Goal: Task Accomplishment & Management: Complete application form

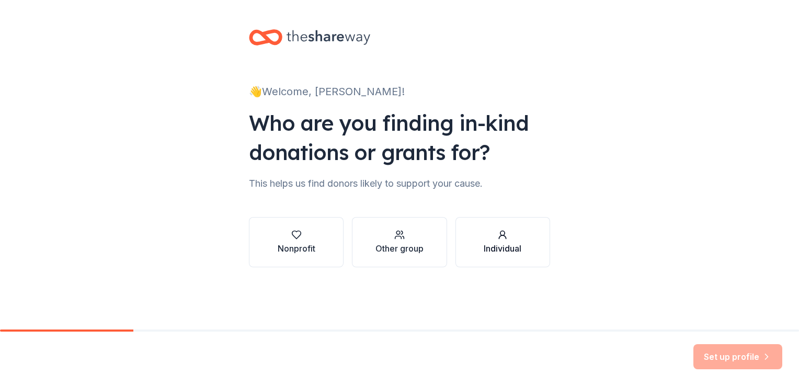
click at [528, 243] on button "Individual" at bounding box center [503, 242] width 95 height 50
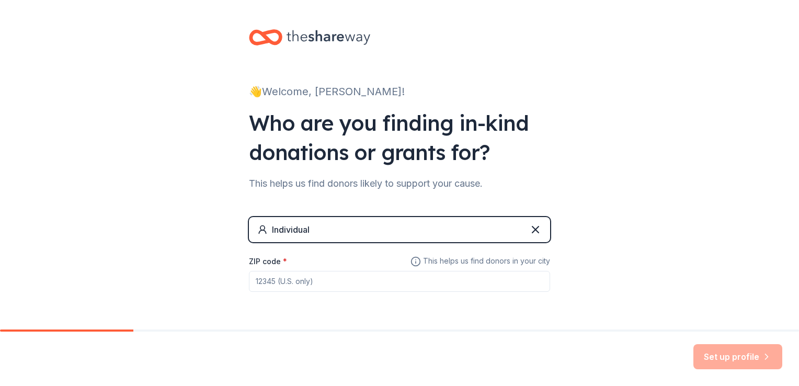
click at [283, 280] on input "ZIP code *" at bounding box center [399, 281] width 301 height 21
type input "58102"
click at [723, 354] on button "Set up profile" at bounding box center [737, 356] width 89 height 25
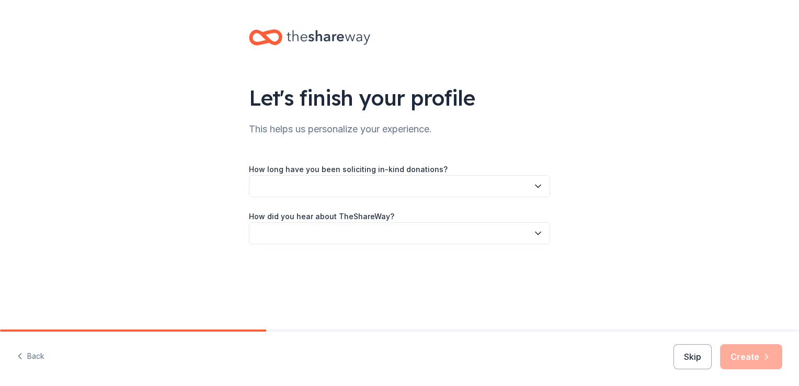
click at [538, 185] on icon "button" at bounding box center [538, 186] width 10 height 10
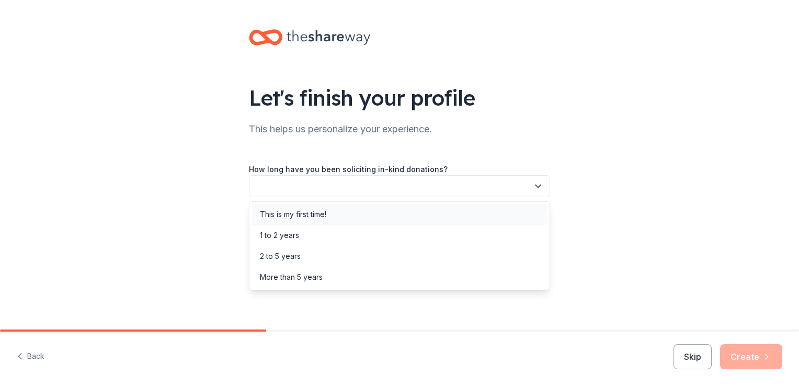
click at [464, 214] on div "This is my first time!" at bounding box center [400, 214] width 296 height 21
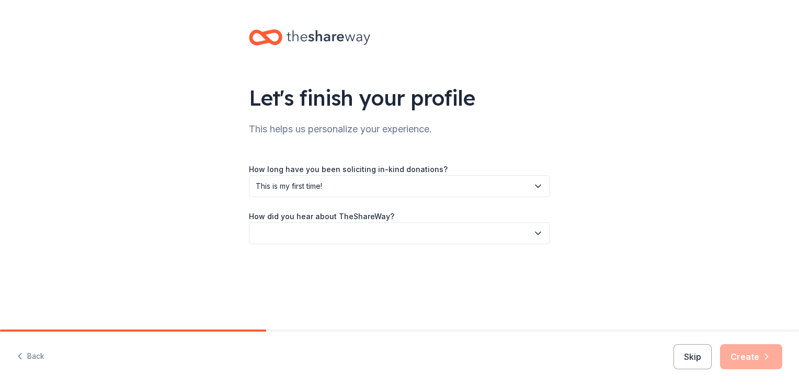
click at [538, 232] on icon "button" at bounding box center [538, 233] width 10 height 10
click at [498, 276] on div "Online search" at bounding box center [400, 282] width 296 height 21
click at [752, 357] on button "Create" at bounding box center [751, 356] width 62 height 25
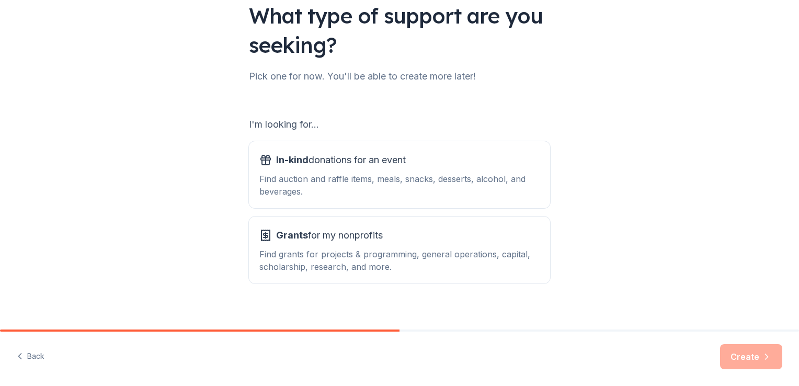
scroll to position [88, 0]
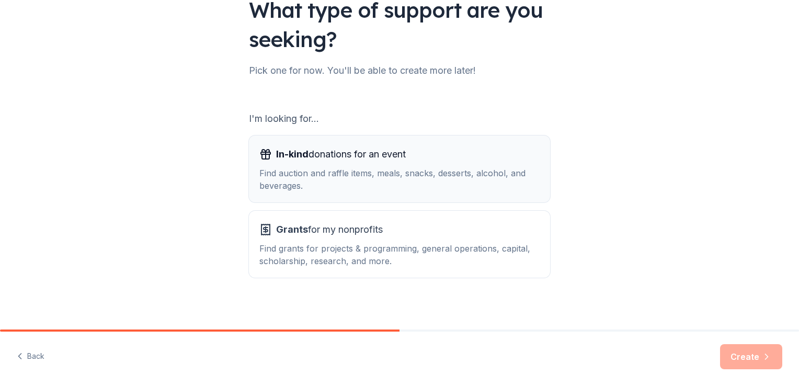
click at [459, 173] on div "Find auction and raffle items, meals, snacks, desserts, alcohol, and beverages." at bounding box center [399, 179] width 280 height 25
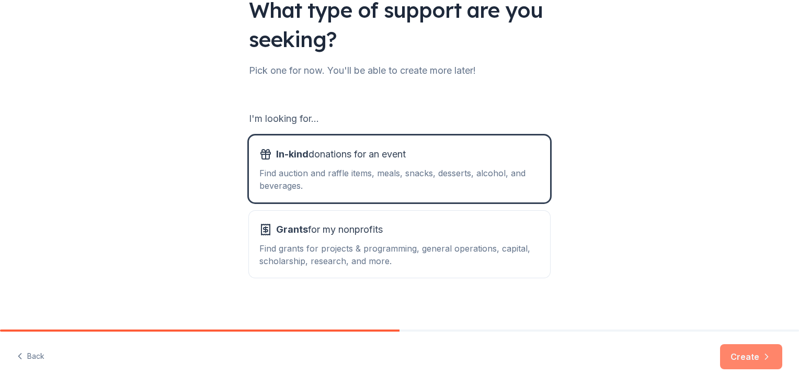
click at [759, 360] on button "Create" at bounding box center [751, 356] width 62 height 25
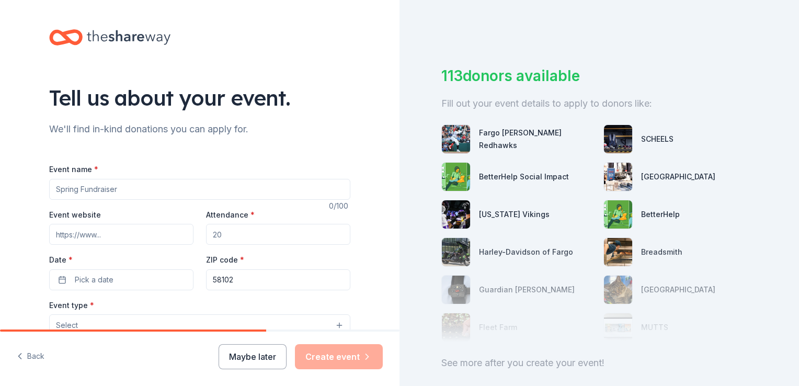
scroll to position [21, 0]
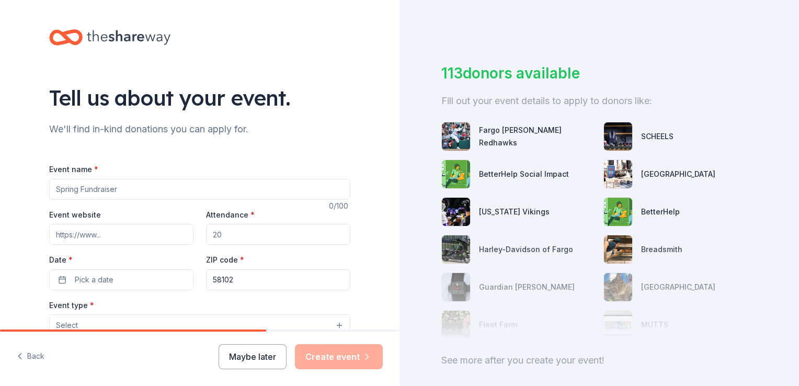
click at [162, 185] on input "Event name *" at bounding box center [199, 189] width 301 height 21
type input "S"
type input "[PERSON_NAME] Vry Benefit"
click at [71, 238] on input "Event website" at bounding box center [121, 234] width 144 height 21
paste input "[URL][DOMAIN_NAME]"
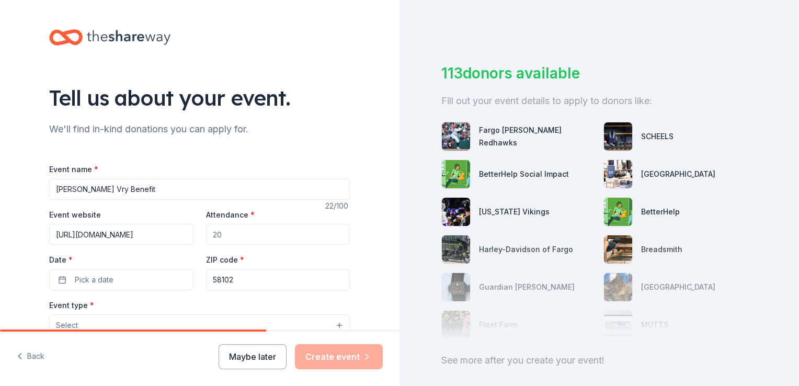
scroll to position [0, 59]
type input "[URL][DOMAIN_NAME]"
drag, startPoint x: 228, startPoint y: 235, endPoint x: 202, endPoint y: 234, distance: 26.2
click at [206, 234] on input "Attendance *" at bounding box center [278, 234] width 144 height 21
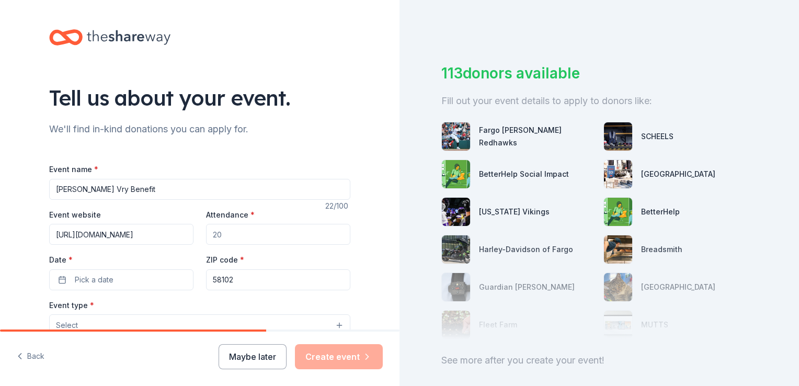
drag, startPoint x: 207, startPoint y: 234, endPoint x: 226, endPoint y: 234, distance: 18.8
click at [226, 234] on input "Attendance *" at bounding box center [278, 234] width 144 height 21
click at [225, 234] on input "Attendance *" at bounding box center [278, 234] width 144 height 21
type input "2"
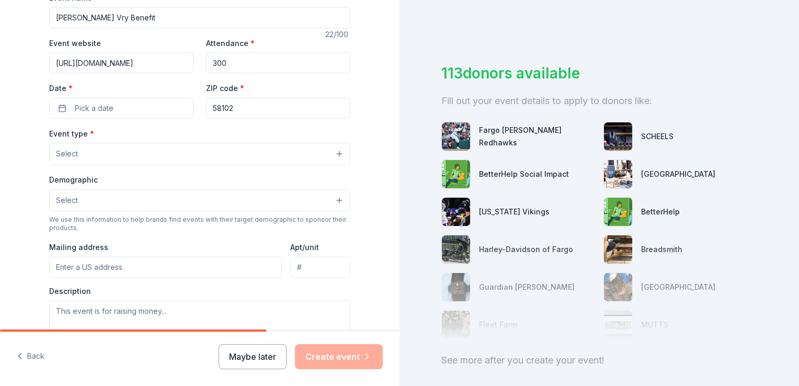
scroll to position [172, 0]
type input "300"
click at [79, 107] on span "Pick a date" at bounding box center [94, 108] width 39 height 13
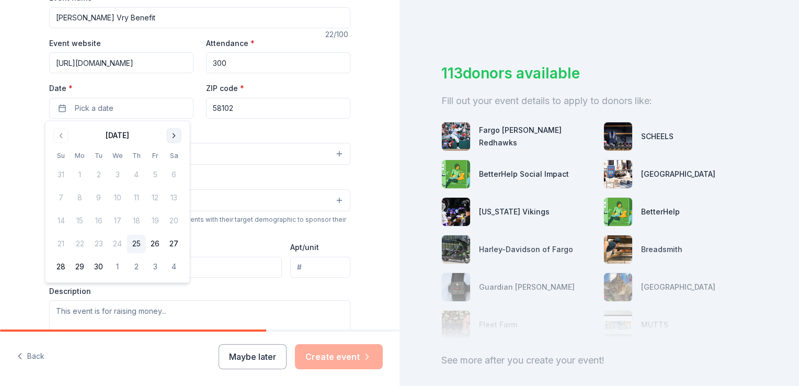
click at [175, 137] on button "Go to next month" at bounding box center [174, 135] width 15 height 15
click at [174, 200] on button "11" at bounding box center [174, 198] width 19 height 19
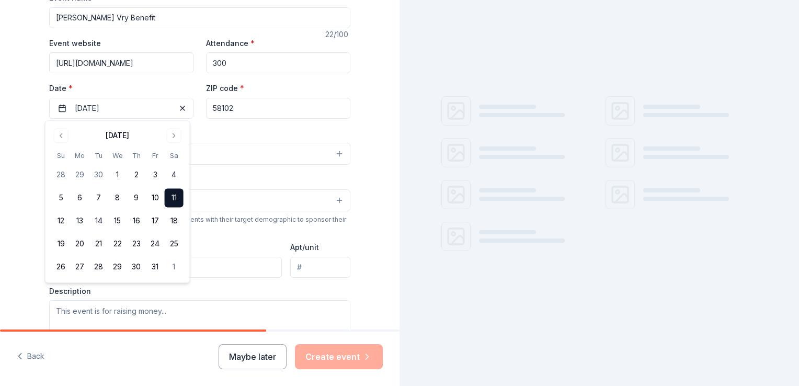
scroll to position [0, 0]
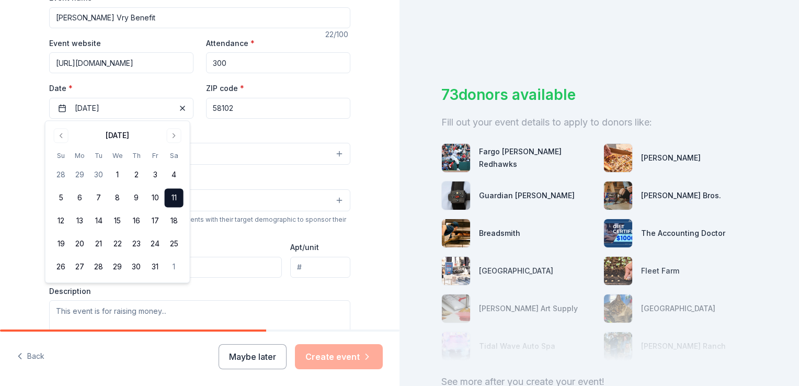
click at [361, 133] on div "Tell us about your event. We'll find in-kind donations you can apply for. Event…" at bounding box center [199, 176] width 335 height 696
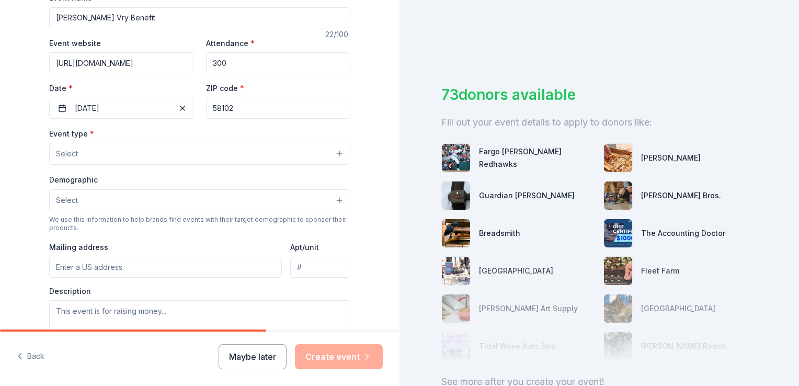
click at [340, 155] on button "Select" at bounding box center [199, 154] width 301 height 22
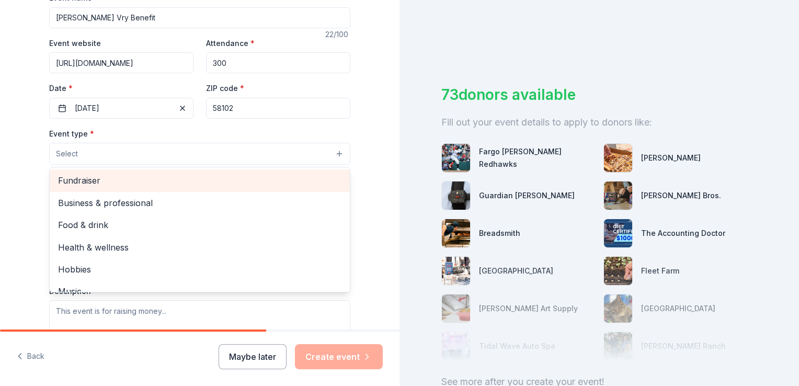
click at [264, 175] on span "Fundraiser" at bounding box center [199, 181] width 283 height 14
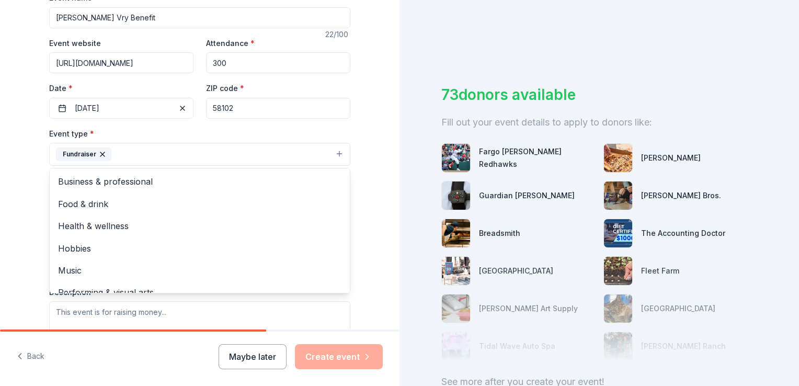
click at [366, 160] on div "Tell us about your event. We'll find in-kind donations you can apply for. Event…" at bounding box center [200, 176] width 400 height 697
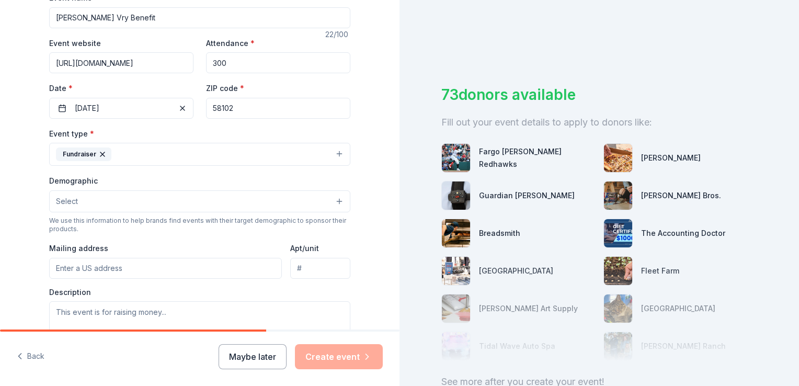
click at [333, 202] on button "Select" at bounding box center [199, 201] width 301 height 22
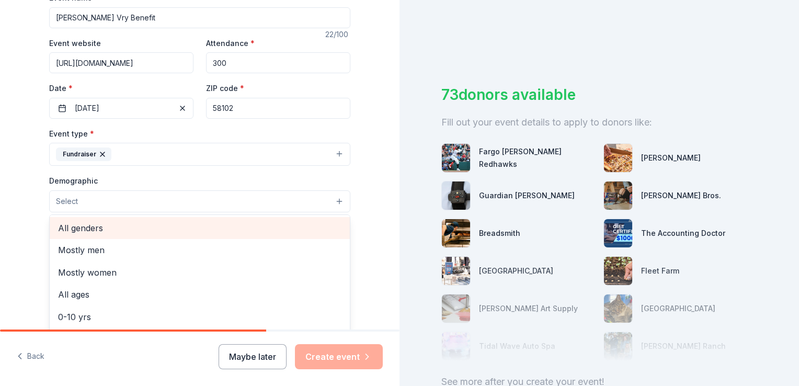
click at [297, 221] on span "All genders" at bounding box center [199, 228] width 283 height 14
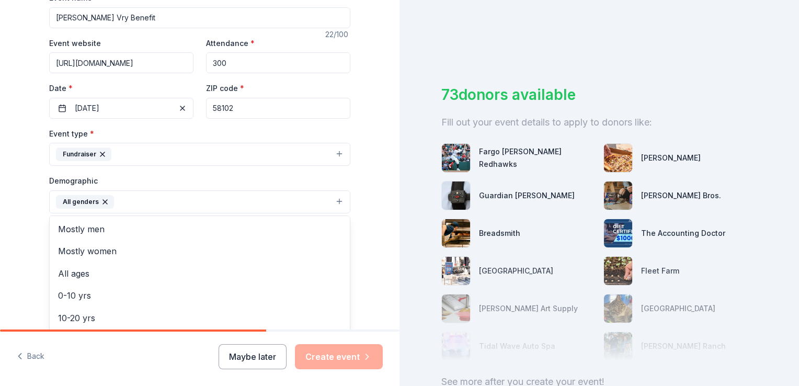
click at [366, 209] on div "Tell us about your event. We'll find in-kind donations you can apply for. Event…" at bounding box center [200, 177] width 400 height 698
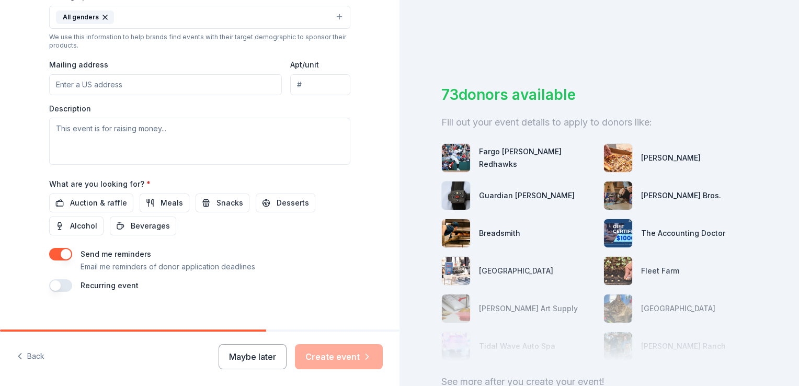
scroll to position [361, 0]
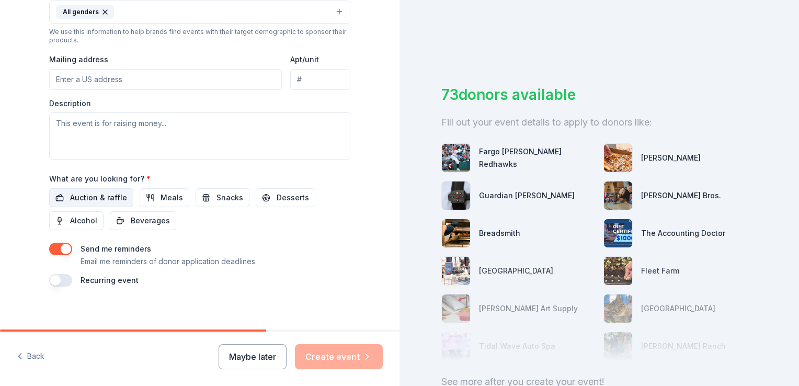
click at [84, 193] on span "Auction & raffle" at bounding box center [98, 197] width 57 height 13
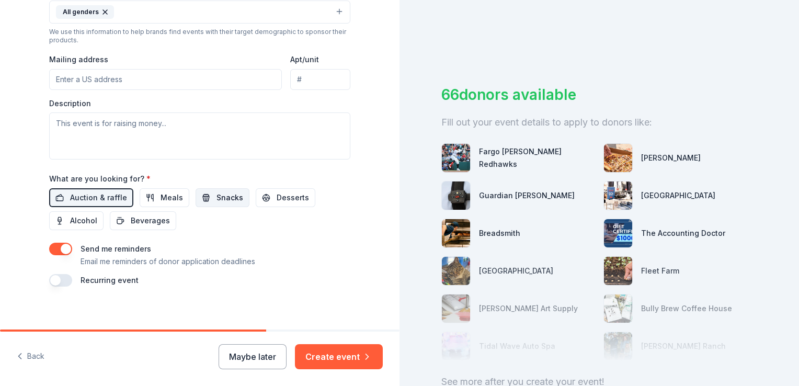
click at [217, 199] on span "Snacks" at bounding box center [230, 197] width 27 height 13
click at [85, 220] on span "Alcohol" at bounding box center [83, 220] width 27 height 13
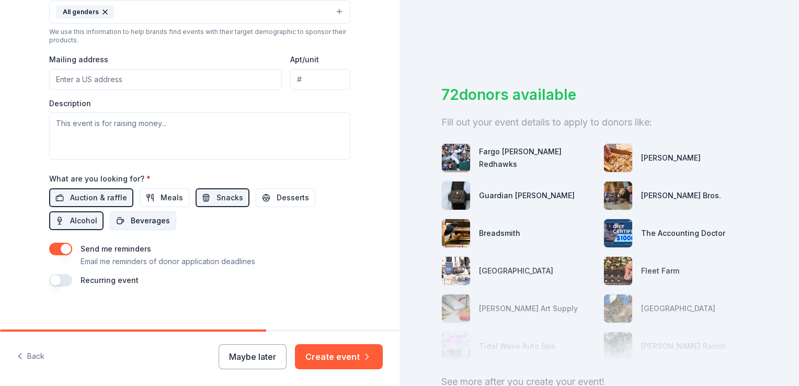
click at [157, 221] on span "Beverages" at bounding box center [150, 220] width 39 height 13
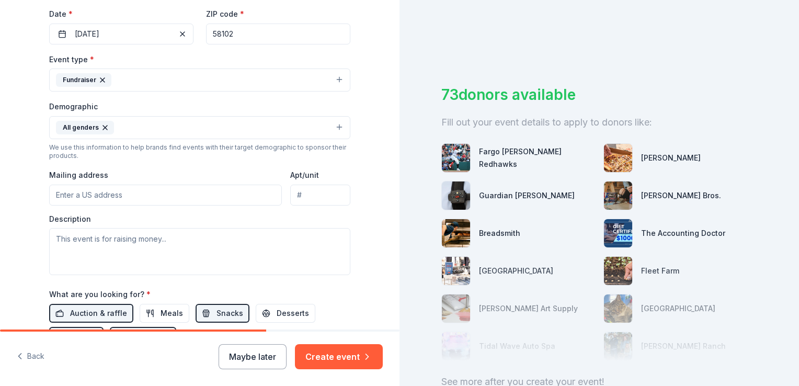
scroll to position [247, 0]
click at [186, 196] on input "Mailing address" at bounding box center [165, 194] width 233 height 21
type input "1855 151st AVE SE"
click at [230, 30] on input "58102" at bounding box center [278, 32] width 144 height 21
type input "58048"
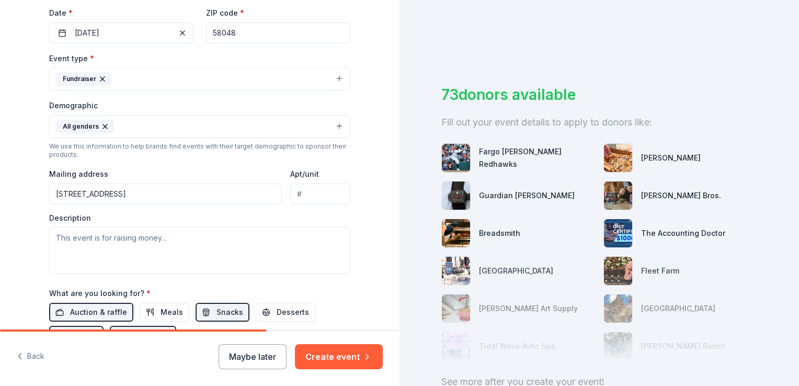
click at [354, 12] on div "Tell us about your event. We'll find in-kind donations you can apply for. Event…" at bounding box center [199, 102] width 335 height 698
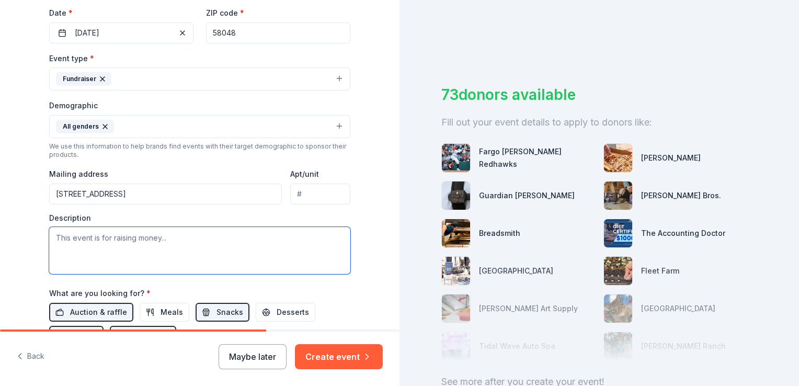
click at [134, 240] on textarea at bounding box center [199, 250] width 301 height 47
click at [223, 242] on textarea at bounding box center [199, 250] width 301 height 47
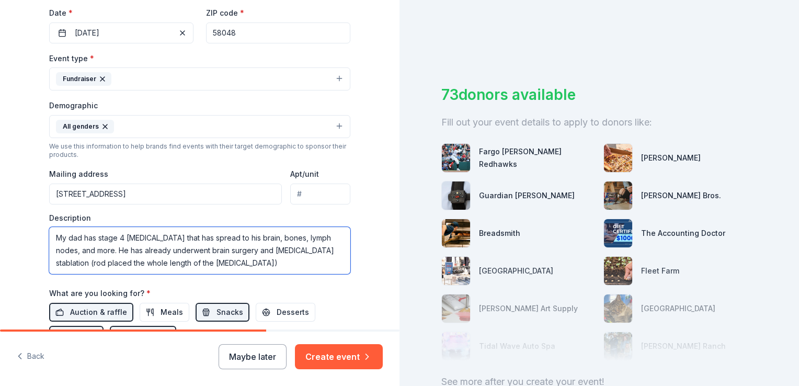
drag, startPoint x: 61, startPoint y: 264, endPoint x: 239, endPoint y: 252, distance: 178.8
click at [239, 252] on textarea "My dad has stage 4 non-small cell lung cancer that has spread to his brain, bon…" at bounding box center [199, 250] width 301 height 47
click at [184, 245] on textarea "My dad has stage 4 non-small cell lung cancer that has spread to his brain, bon…" at bounding box center [199, 250] width 301 height 47
click at [246, 261] on textarea "My dad has stage 4 non-small cell lung cancer that has spread to his brain, bon…" at bounding box center [199, 250] width 301 height 47
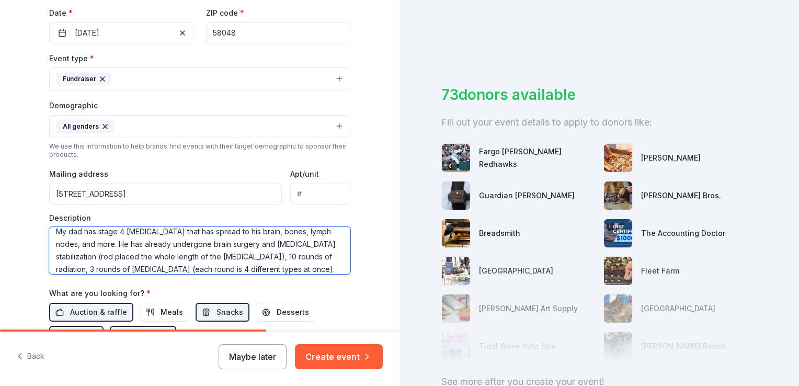
click at [309, 269] on textarea "My dad has stage 4 non-small cell lung cancer that has spread to his brain, bon…" at bounding box center [199, 250] width 301 height 47
click at [293, 268] on textarea "My dad has stage 4 non-small cell lung cancer that has spread to his brain, bon…" at bounding box center [199, 250] width 301 height 47
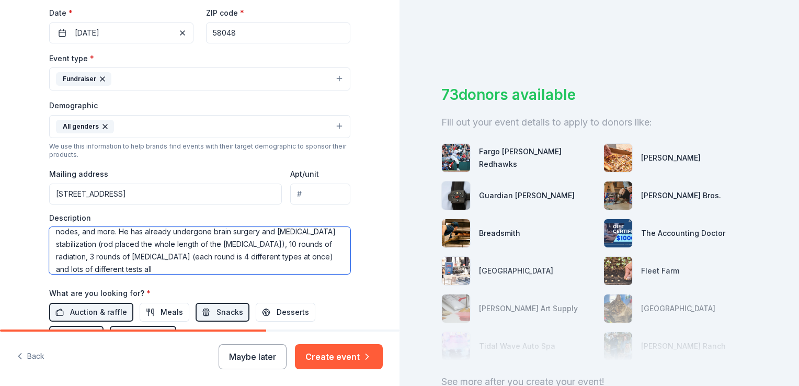
click at [119, 268] on textarea "My dad has stage 4 non-small cell lung cancer that has spread to his brain, bon…" at bounding box center [199, 250] width 301 height 47
click at [245, 231] on textarea "My dad has stage 4 non-small cell lung cancer that has spread to his brain, bon…" at bounding box center [199, 250] width 301 height 47
click at [247, 255] on textarea "My dad has stage 4 non-small cell lung cancer that has spread to his brain, bon…" at bounding box center [199, 250] width 301 height 47
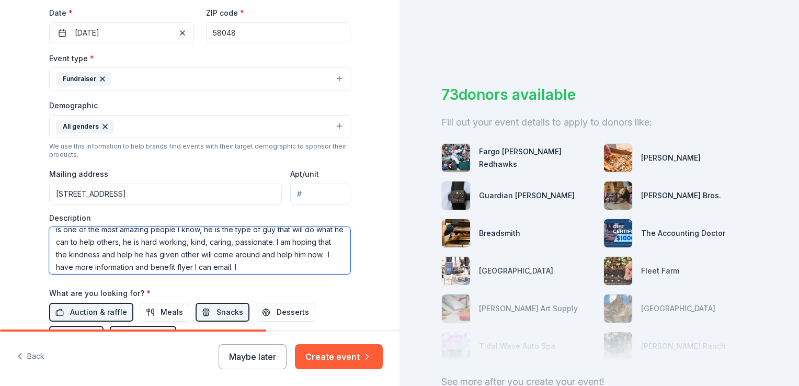
scroll to position [75, 0]
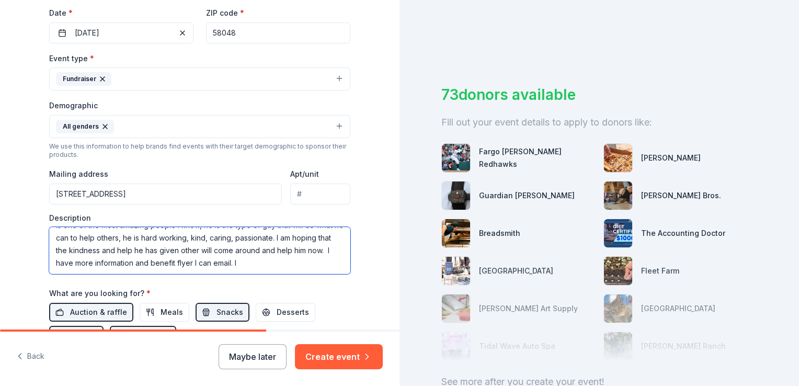
click at [219, 262] on textarea "My dad has stage 4 non-small cell lung cancer that has spread to his brain, bon…" at bounding box center [199, 250] width 301 height 47
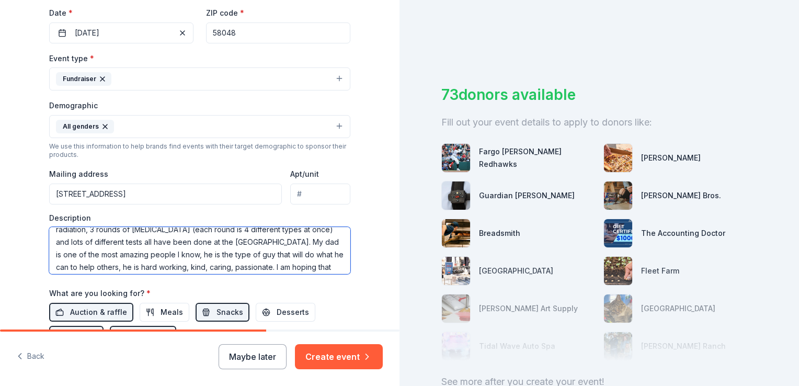
scroll to position [39, 0]
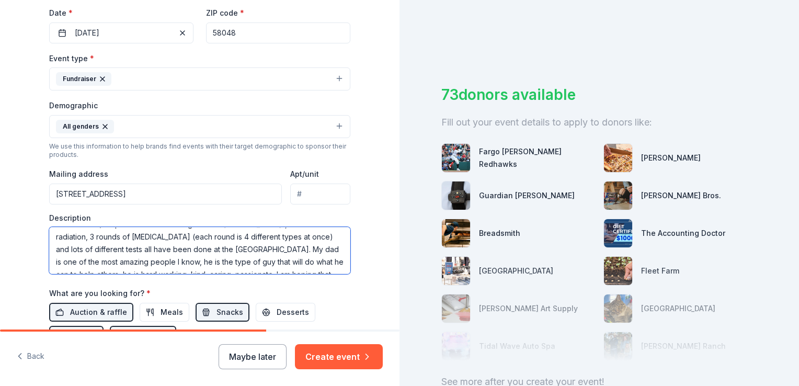
click at [241, 248] on textarea "My dad has stage 4 non-small cell lung cancer that has spread to his brain, bon…" at bounding box center [199, 250] width 301 height 47
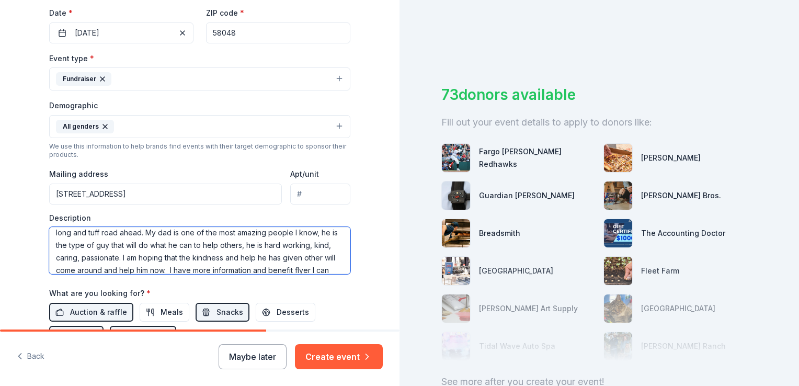
scroll to position [67, 0]
click at [61, 246] on textarea "My dad has stage 4 non-small cell lung cancer that has spread to his brain, bon…" at bounding box center [199, 250] width 301 height 47
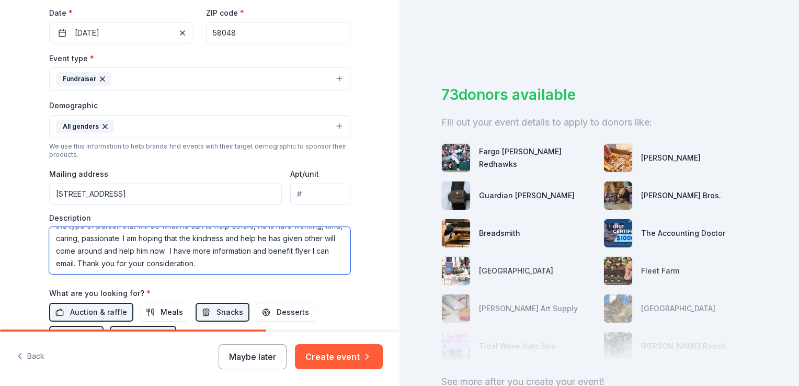
scroll to position [88, 0]
click at [138, 251] on textarea "My dad has stage 4 non-small cell lung cancer that has spread to his brain, bon…" at bounding box center [199, 250] width 301 height 47
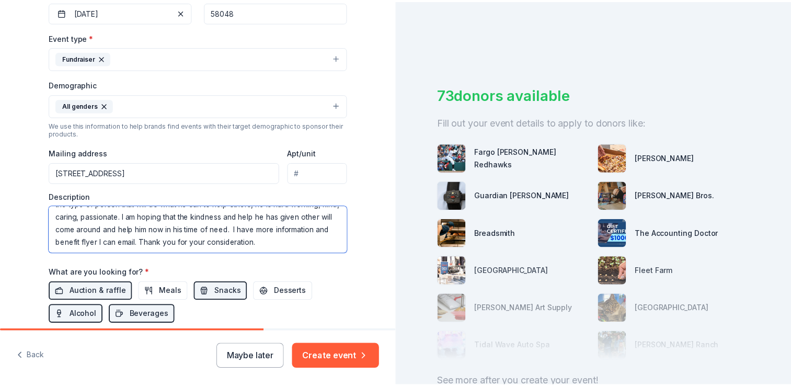
scroll to position [368, 0]
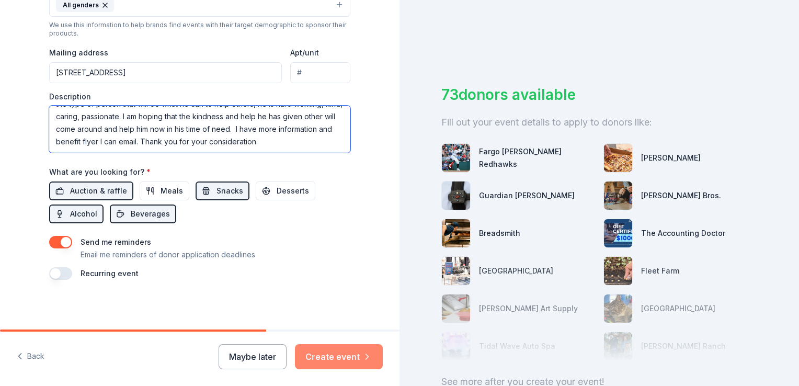
type textarea "My dad has stage 4 non-small cell lung cancer that has spread to his brain, bon…"
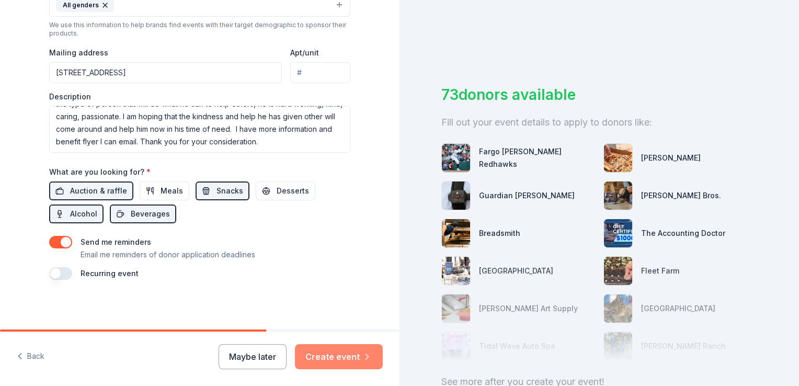
click at [349, 359] on button "Create event" at bounding box center [339, 356] width 88 height 25
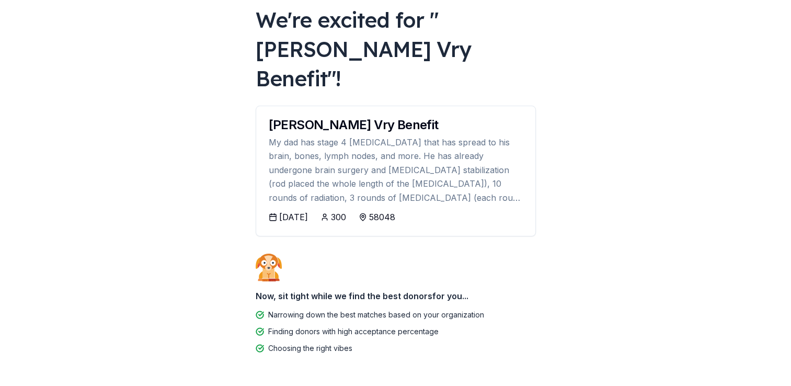
scroll to position [69, 0]
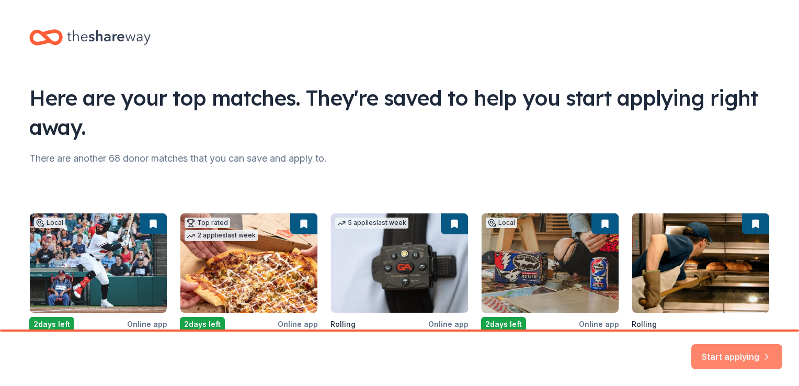
click at [743, 350] on button "Start applying" at bounding box center [736, 350] width 91 height 25
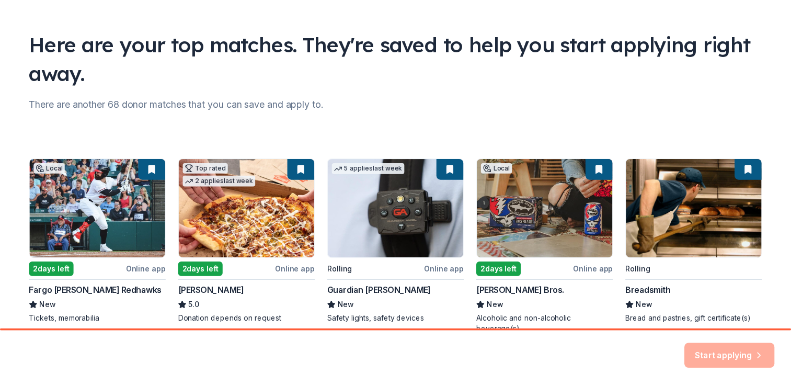
scroll to position [59, 0]
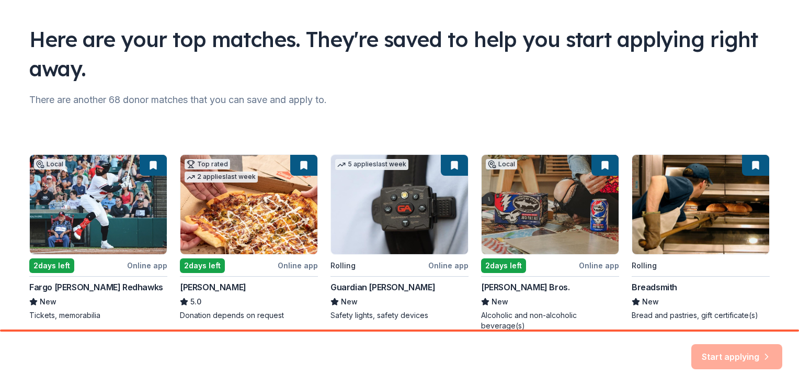
click at [727, 357] on div "Start applying" at bounding box center [736, 356] width 91 height 25
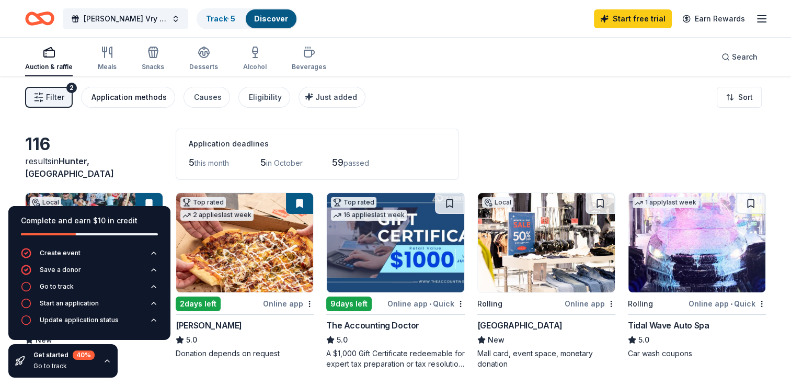
click at [126, 98] on div "Application methods" at bounding box center [129, 97] width 75 height 13
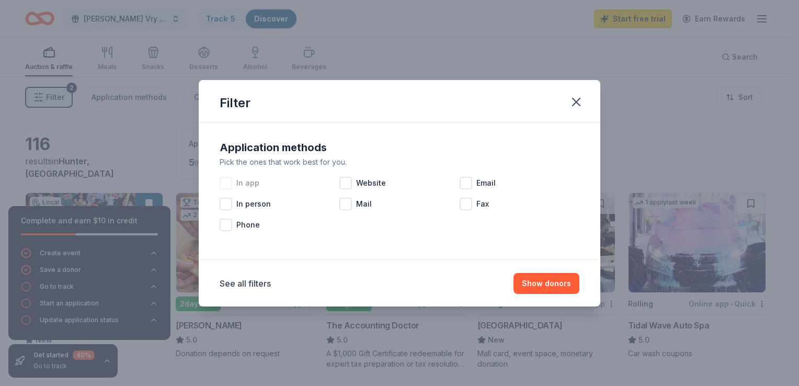
click at [227, 185] on div at bounding box center [226, 183] width 13 height 13
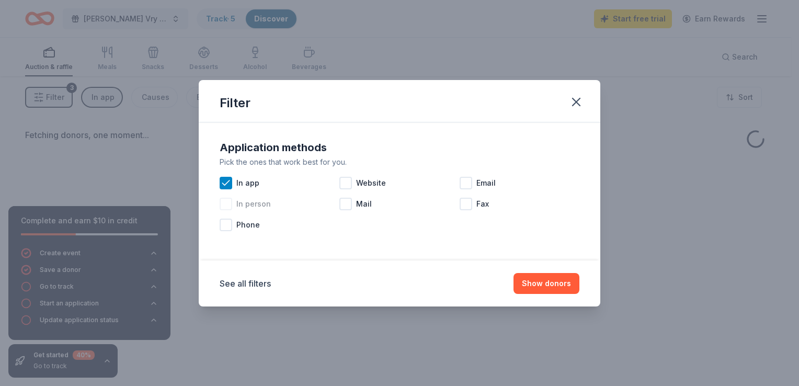
click at [225, 209] on div at bounding box center [226, 204] width 13 height 13
click at [224, 232] on div "Phone" at bounding box center [280, 224] width 120 height 21
click at [349, 179] on div at bounding box center [345, 183] width 13 height 13
click at [464, 183] on div at bounding box center [466, 183] width 13 height 13
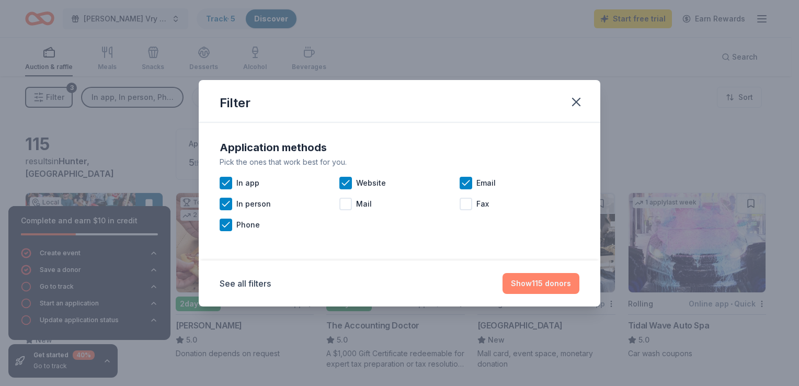
click at [531, 286] on button "Show 115 donors" at bounding box center [541, 283] width 77 height 21
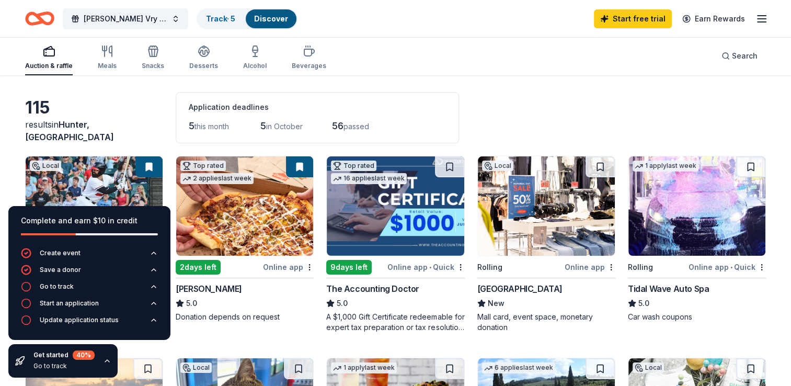
scroll to position [33, 0]
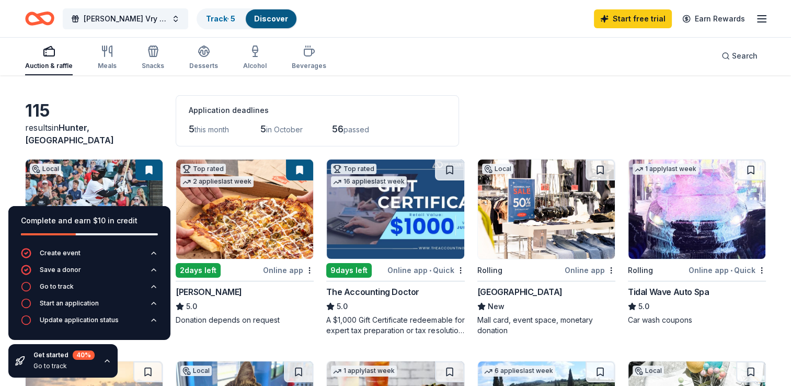
click at [105, 359] on icon "button" at bounding box center [107, 361] width 8 height 8
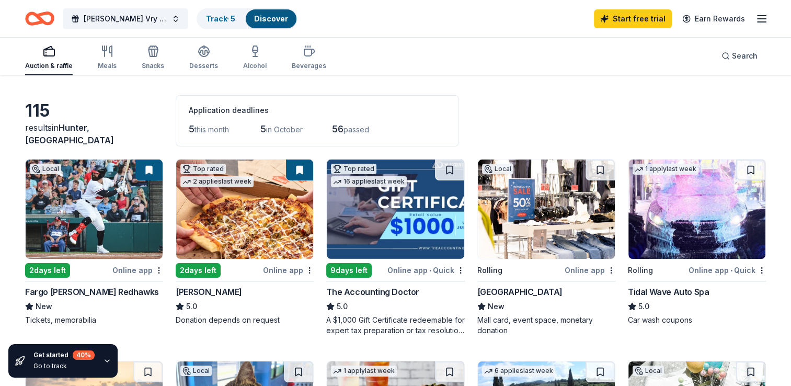
click at [96, 290] on div "Fargo [PERSON_NAME] Redhawks" at bounding box center [92, 292] width 134 height 13
click at [139, 18] on span "[PERSON_NAME] Vry Benefit" at bounding box center [126, 19] width 84 height 13
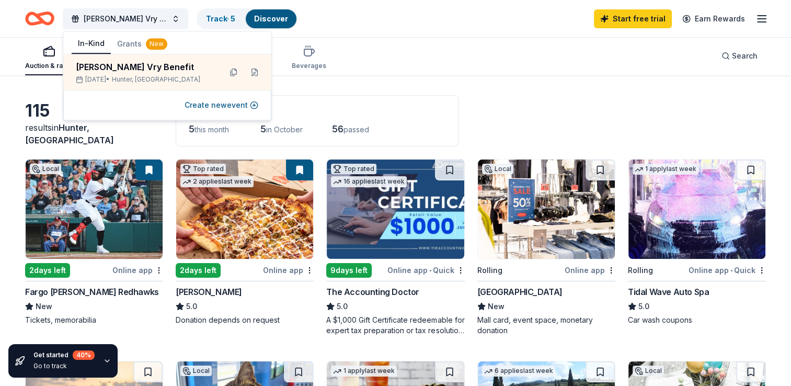
click at [359, 21] on div "Walter Lee Vry Benefit Track · 5 Discover Start free trial Earn Rewards" at bounding box center [395, 18] width 741 height 25
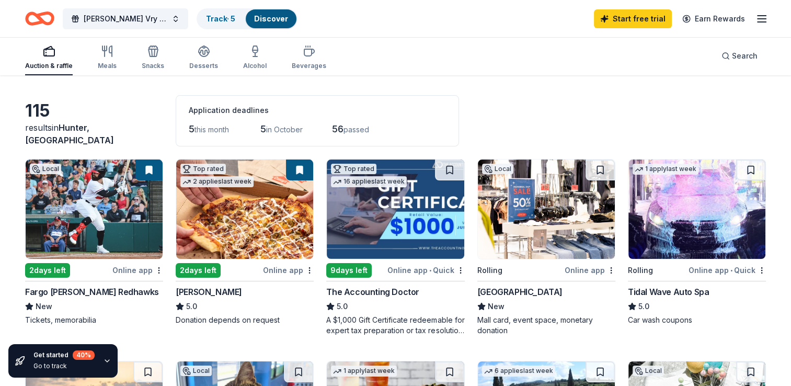
click at [221, 227] on img at bounding box center [244, 209] width 137 height 99
click at [557, 231] on img at bounding box center [546, 209] width 137 height 99
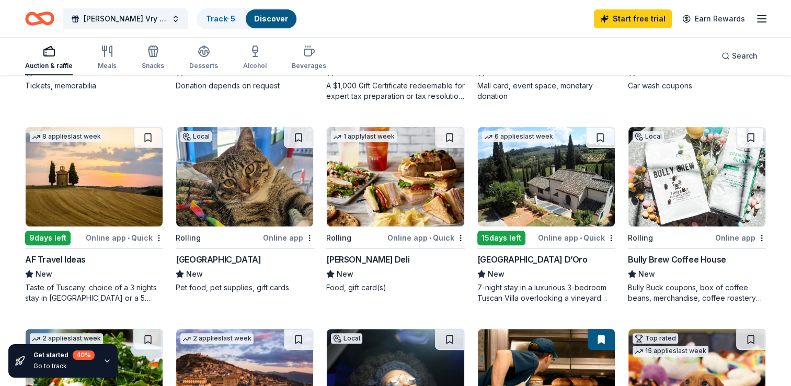
scroll to position [273, 0]
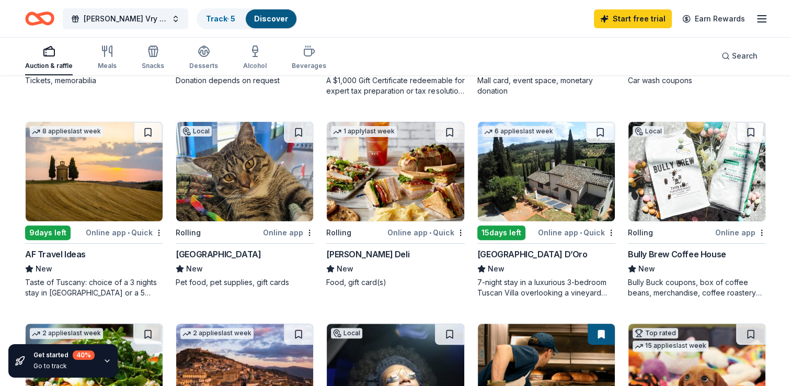
click at [377, 199] on img at bounding box center [395, 171] width 137 height 99
click at [673, 252] on div "Bully Brew Coffee House" at bounding box center [677, 254] width 98 height 13
click at [105, 18] on span "[PERSON_NAME] Vry Benefit" at bounding box center [126, 19] width 84 height 13
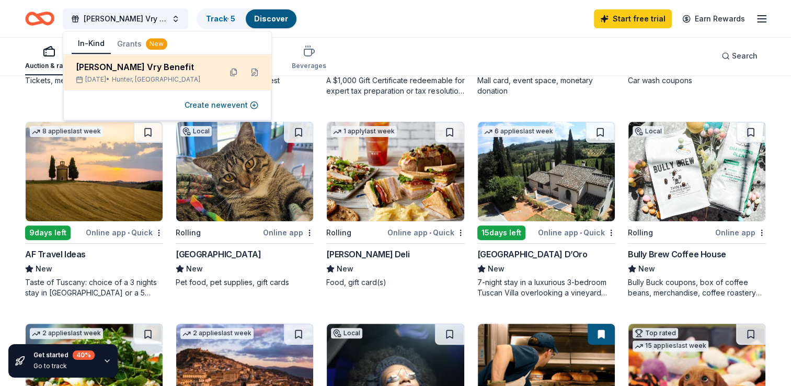
click at [124, 69] on div "[PERSON_NAME] Vry Benefit" at bounding box center [144, 67] width 137 height 13
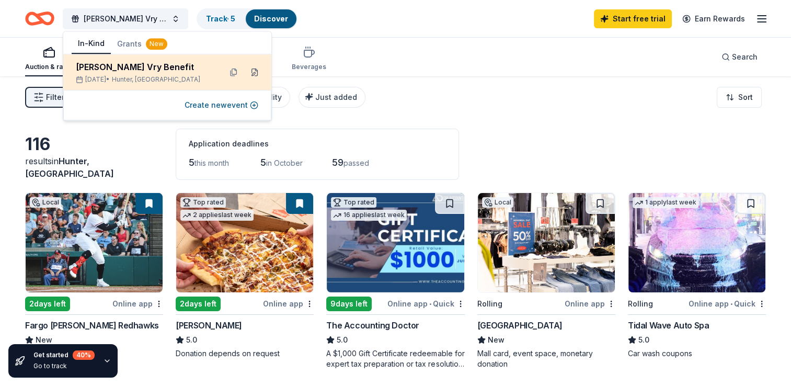
click at [251, 72] on button at bounding box center [254, 72] width 17 height 17
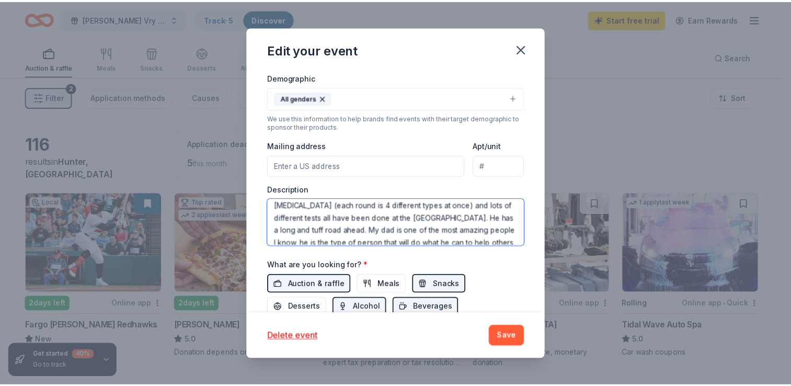
scroll to position [126, 0]
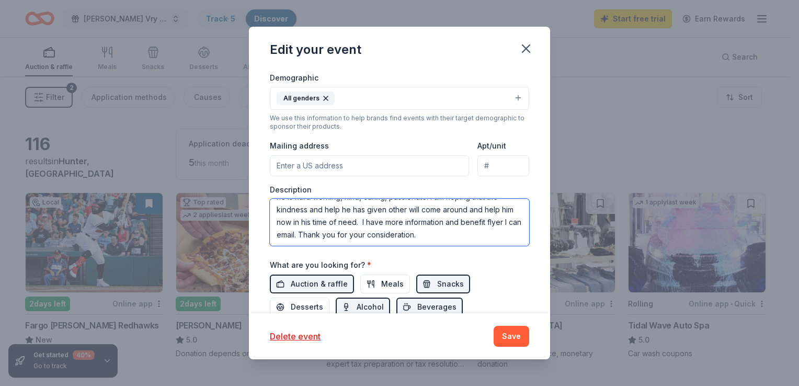
drag, startPoint x: 274, startPoint y: 209, endPoint x: 530, endPoint y: 249, distance: 259.4
click at [530, 249] on div "Update donors you've applied to Let donors know of any updates you've made sinc…" at bounding box center [399, 191] width 301 height 244
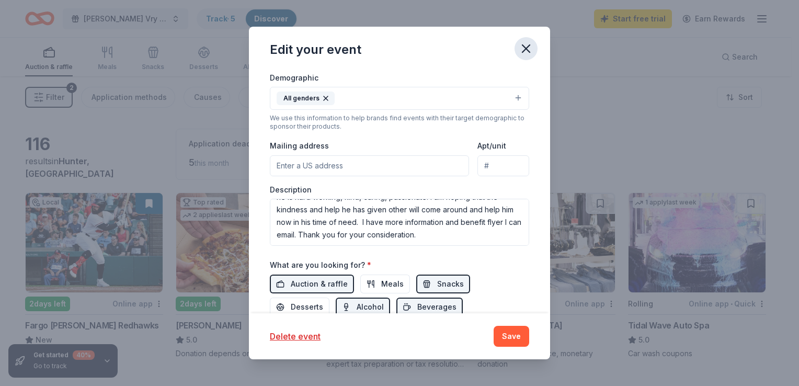
click at [525, 51] on icon "button" at bounding box center [526, 48] width 15 height 15
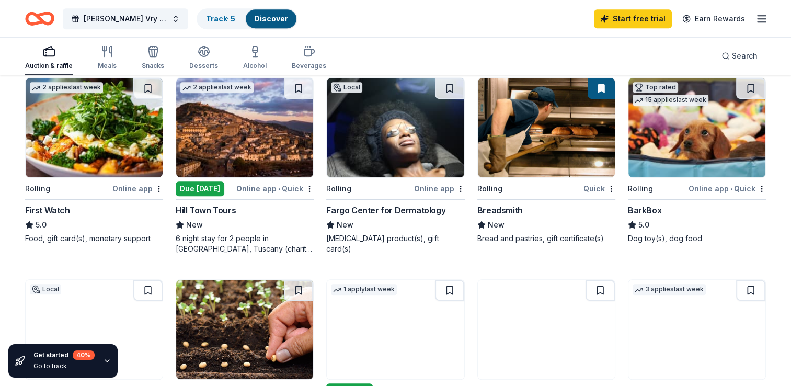
scroll to position [521, 0]
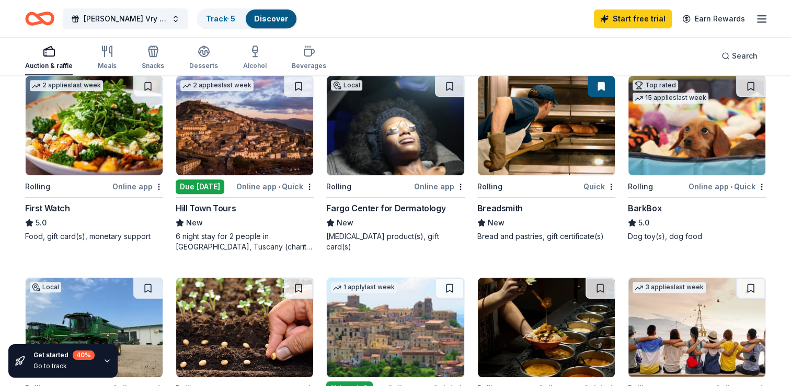
click at [370, 152] on img at bounding box center [395, 125] width 137 height 99
click at [706, 122] on img at bounding box center [697, 125] width 137 height 99
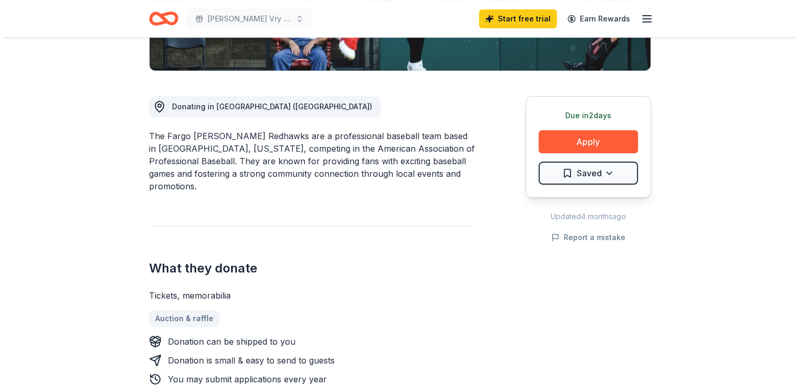
scroll to position [243, 0]
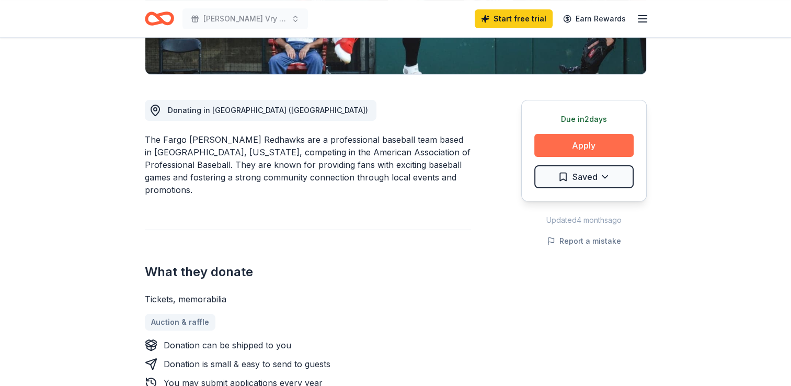
click at [588, 148] on button "Apply" at bounding box center [583, 145] width 99 height 23
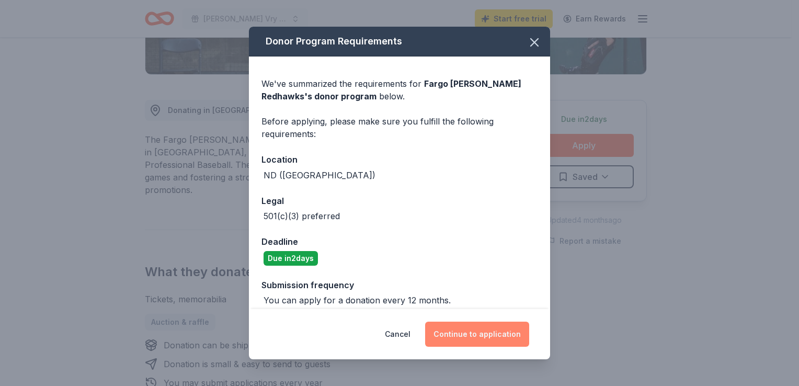
click at [480, 334] on button "Continue to application" at bounding box center [477, 334] width 104 height 25
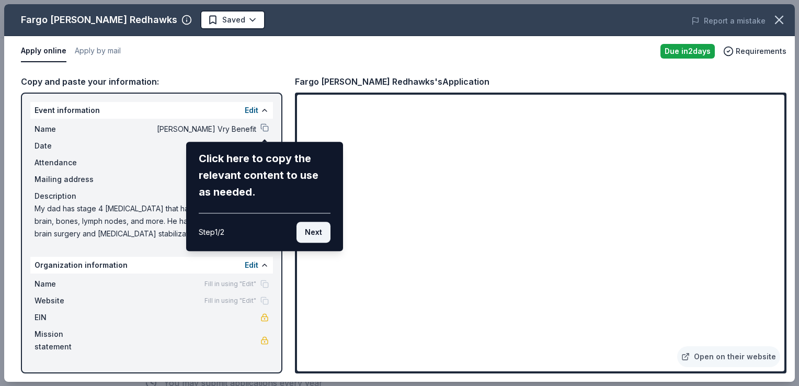
click at [311, 234] on button "Next" at bounding box center [314, 232] width 34 height 21
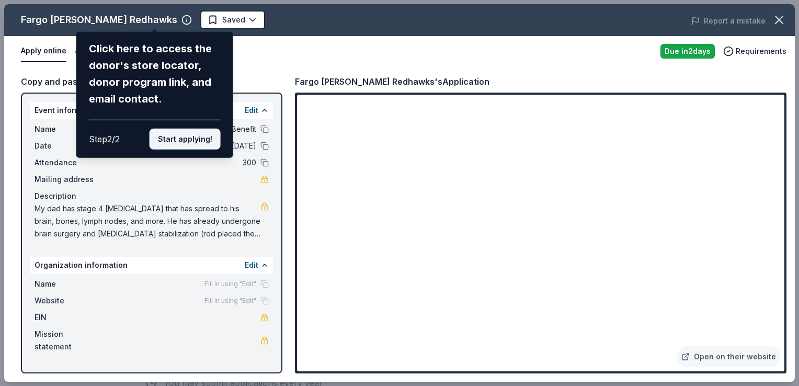
click at [179, 136] on button "Start applying!" at bounding box center [185, 139] width 71 height 21
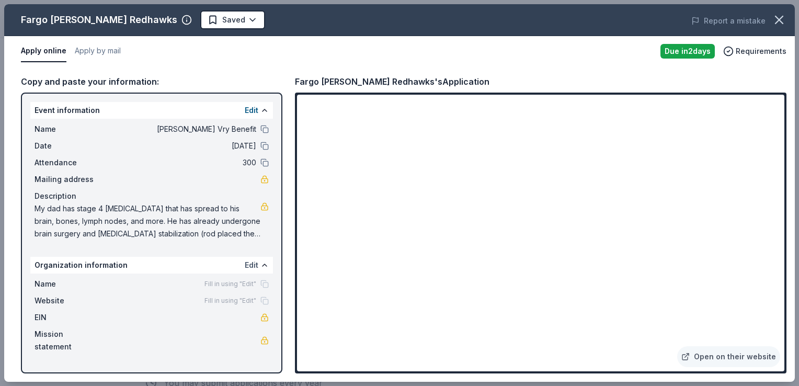
click at [251, 263] on button "Edit" at bounding box center [252, 265] width 14 height 13
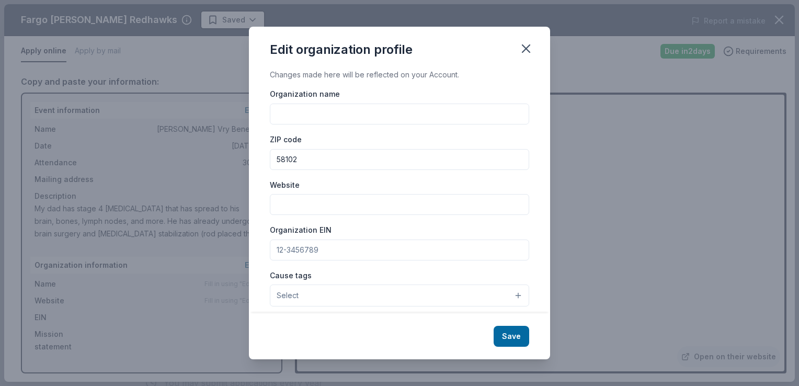
click at [354, 114] on input "Organization name" at bounding box center [399, 114] width 259 height 21
type input "[PERSON_NAME] Vry Benefit"
click at [290, 200] on input "Website" at bounding box center [399, 204] width 259 height 21
paste input "[URL][DOMAIN_NAME]"
type input "[URL][DOMAIN_NAME]"
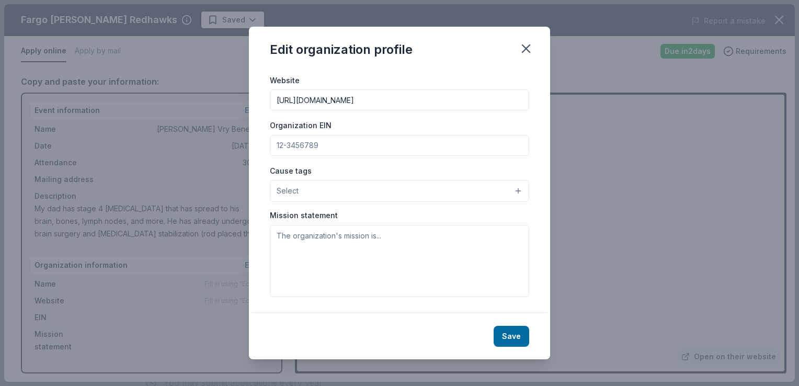
scroll to position [105, 0]
click at [511, 332] on button "Save" at bounding box center [512, 336] width 36 height 21
click at [511, 336] on div "Save" at bounding box center [399, 336] width 301 height 46
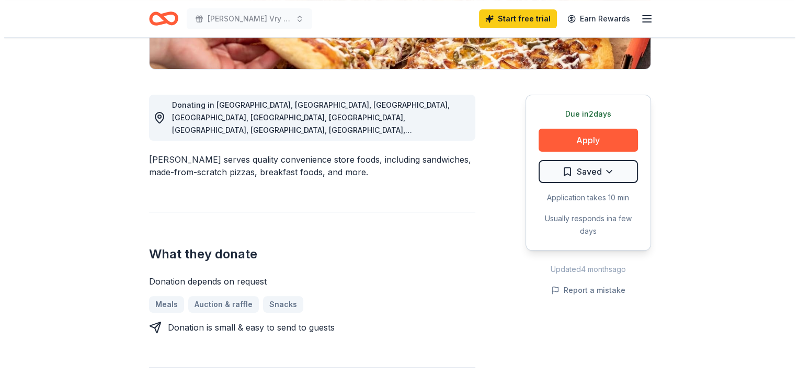
scroll to position [250, 0]
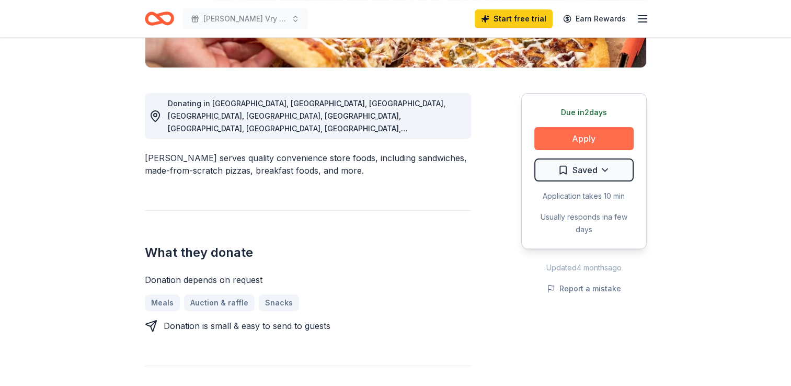
click at [579, 137] on button "Apply" at bounding box center [583, 138] width 99 height 23
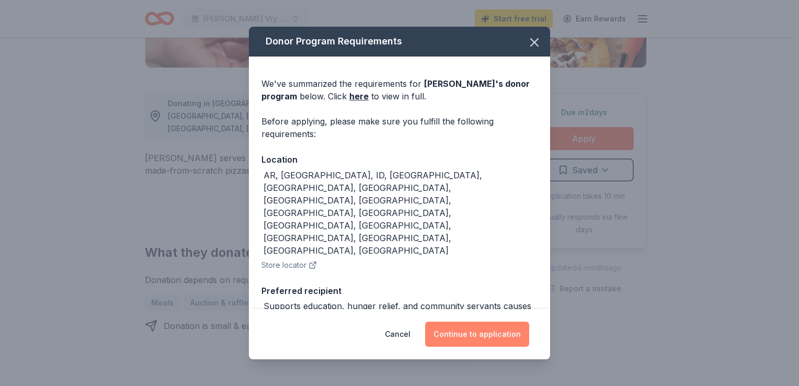
click at [456, 332] on button "Continue to application" at bounding box center [477, 334] width 104 height 25
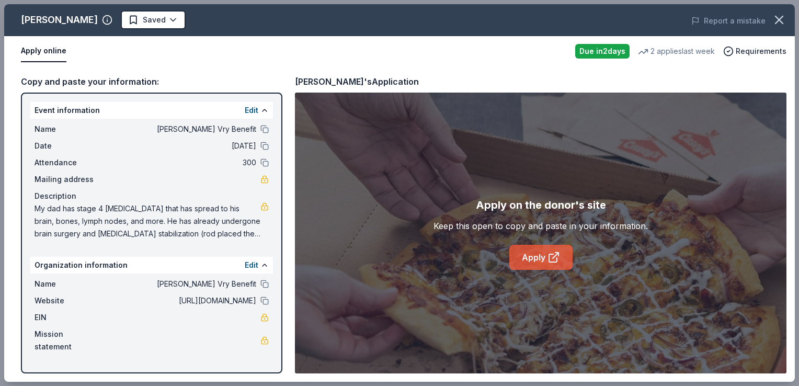
click at [534, 258] on link "Apply" at bounding box center [540, 257] width 63 height 25
drag, startPoint x: 797, startPoint y: 78, endPoint x: 799, endPoint y: 107, distance: 28.3
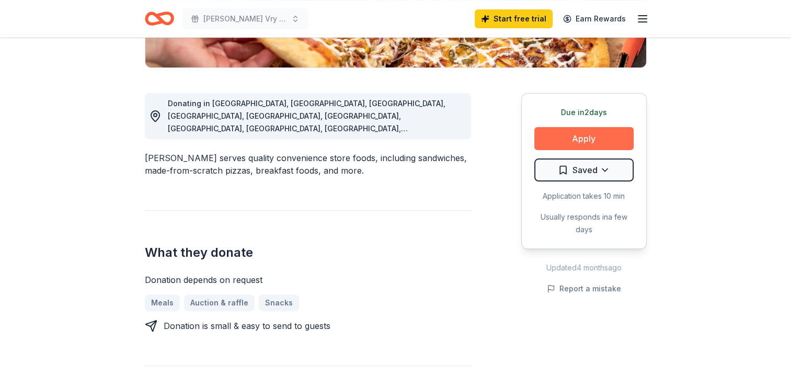
click at [570, 135] on button "Apply" at bounding box center [583, 138] width 99 height 23
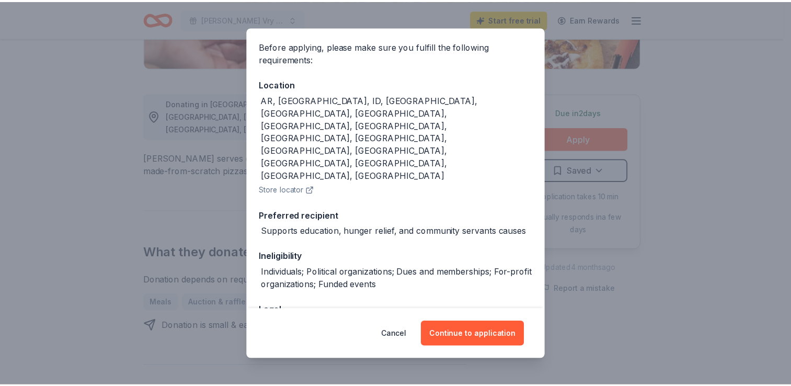
scroll to position [77, 0]
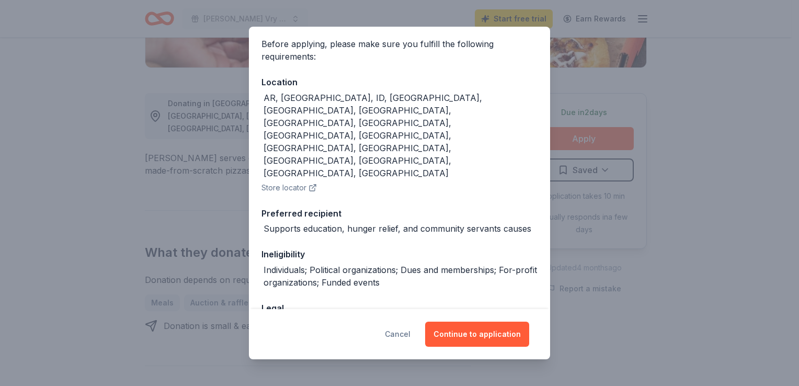
click at [404, 339] on button "Cancel" at bounding box center [398, 334] width 26 height 25
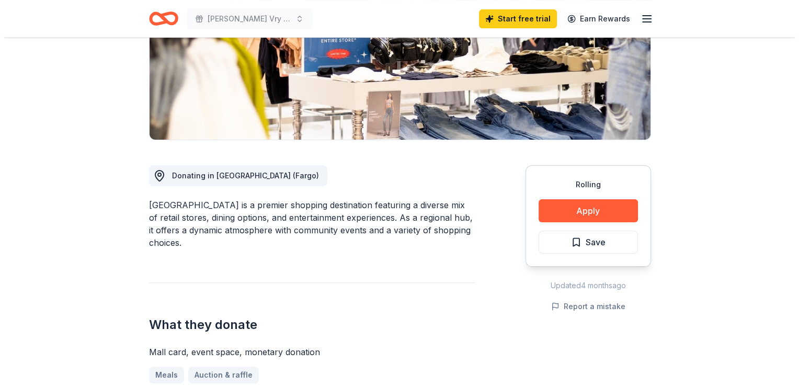
scroll to position [182, 0]
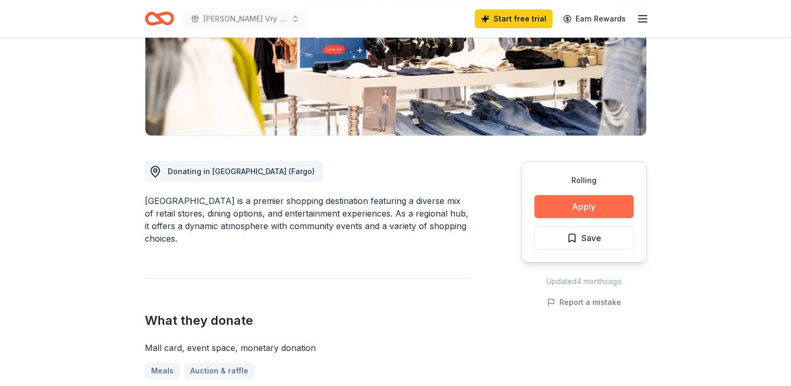
click at [591, 204] on button "Apply" at bounding box center [583, 206] width 99 height 23
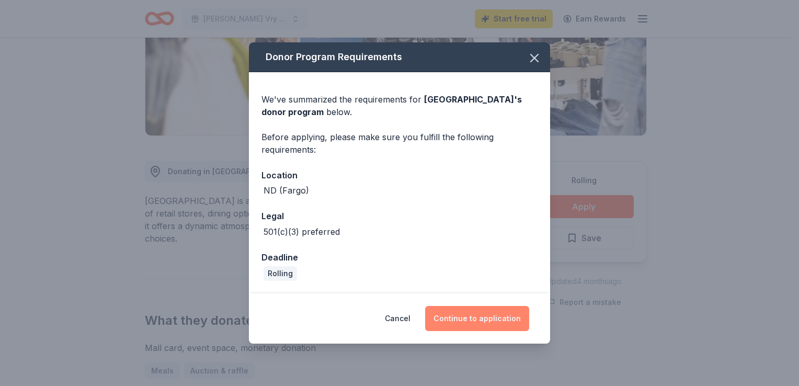
click at [489, 316] on button "Continue to application" at bounding box center [477, 318] width 104 height 25
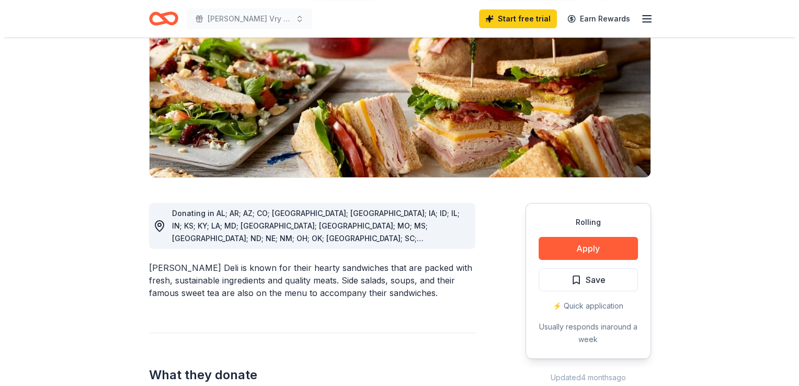
scroll to position [145, 0]
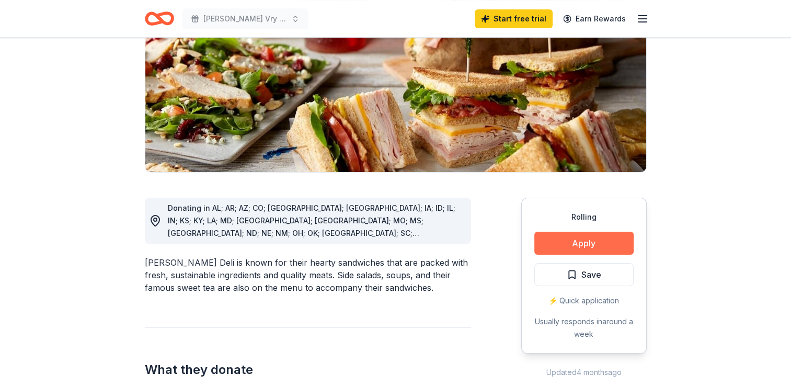
click at [553, 238] on button "Apply" at bounding box center [583, 243] width 99 height 23
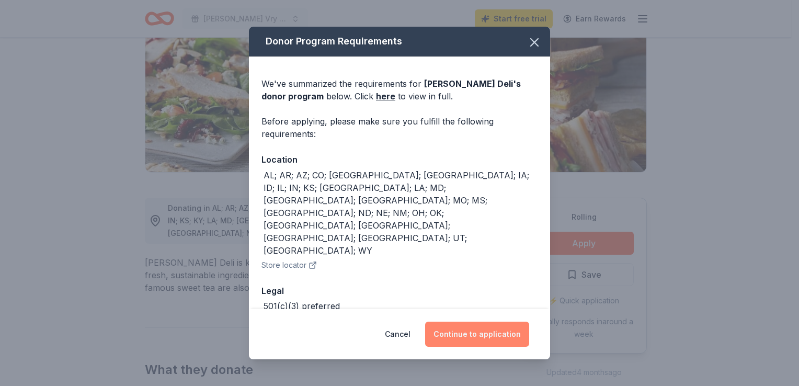
click at [489, 330] on button "Continue to application" at bounding box center [477, 334] width 104 height 25
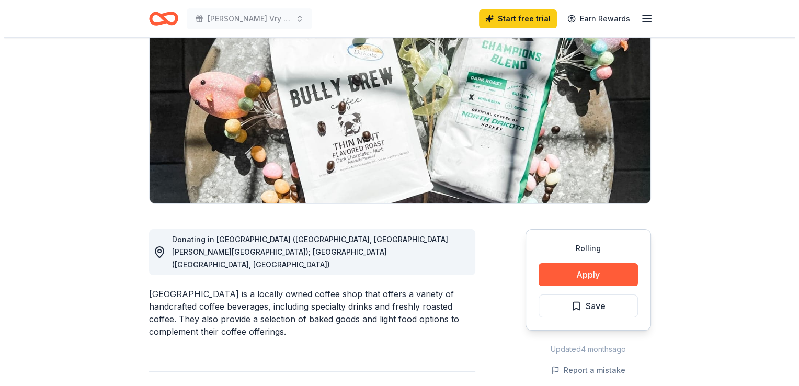
scroll to position [135, 0]
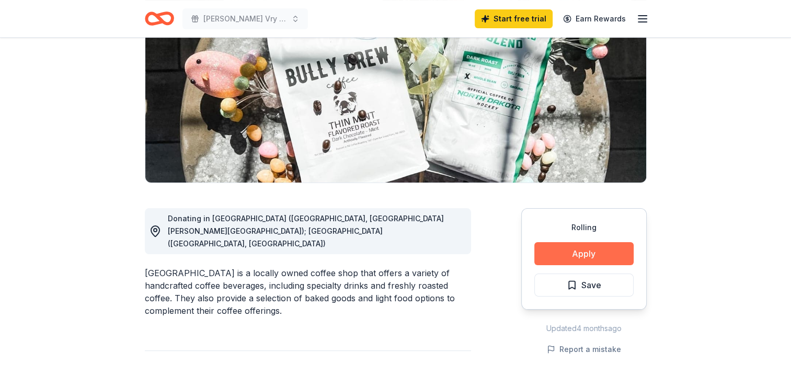
click at [571, 254] on button "Apply" at bounding box center [583, 253] width 99 height 23
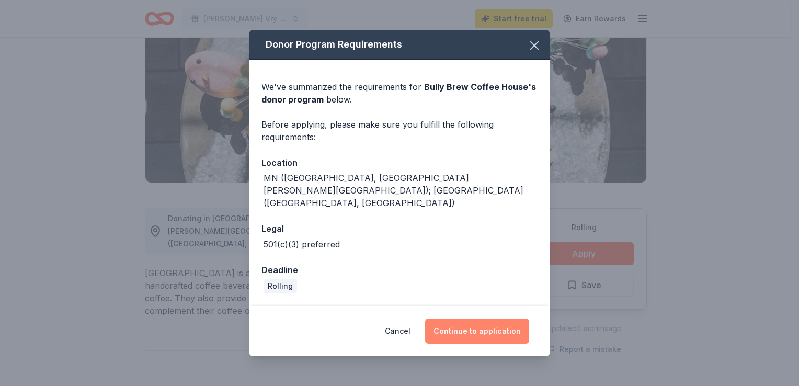
click at [474, 320] on button "Continue to application" at bounding box center [477, 330] width 104 height 25
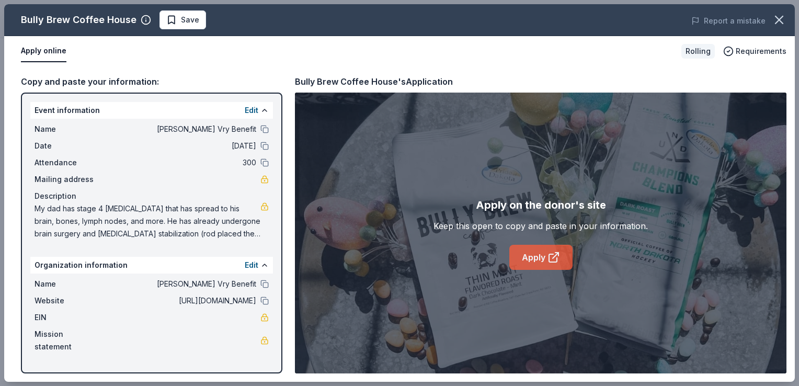
click at [549, 255] on icon at bounding box center [553, 258] width 8 height 8
click at [75, 210] on span "My dad has stage 4 [MEDICAL_DATA] that has spread to his brain, bones, lymph no…" at bounding box center [148, 221] width 226 height 38
drag, startPoint x: 30, startPoint y: 207, endPoint x: 155, endPoint y: 212, distance: 125.6
click at [155, 212] on div "Name Walter Lee Vry Benefit Date 10/11/25 Attendance 300 Mailing address Descri…" at bounding box center [151, 182] width 243 height 126
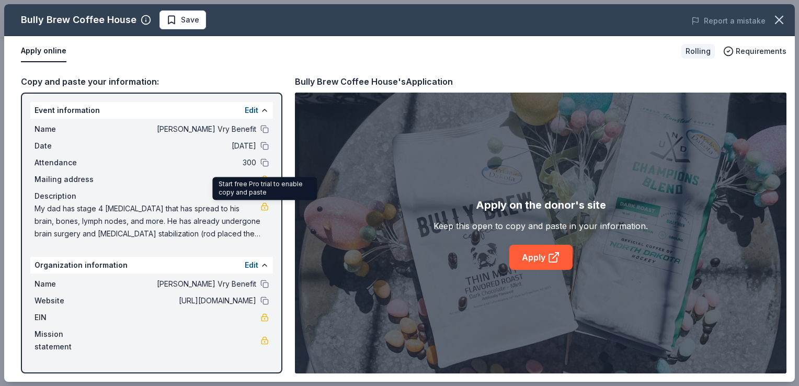
click at [267, 206] on link at bounding box center [264, 206] width 8 height 8
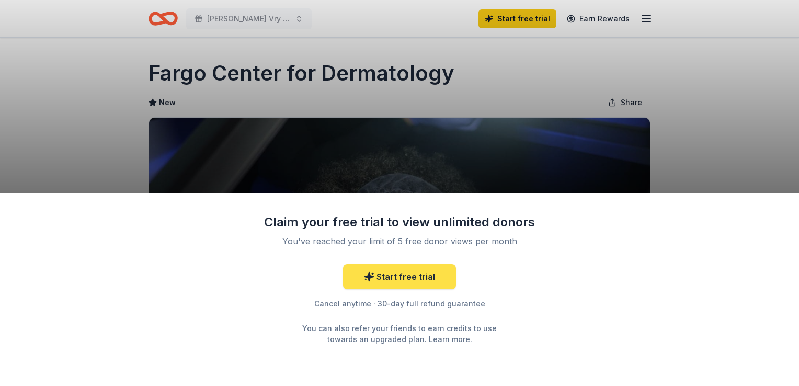
click at [443, 280] on link "Start free trial" at bounding box center [399, 276] width 113 height 25
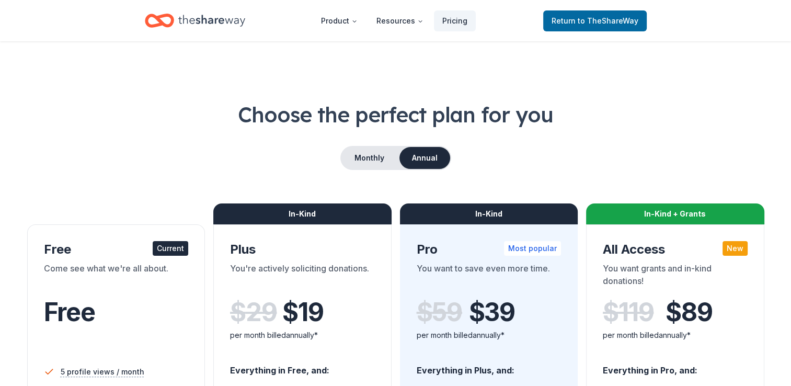
click at [140, 290] on div "Come see what we're all about." at bounding box center [116, 276] width 145 height 29
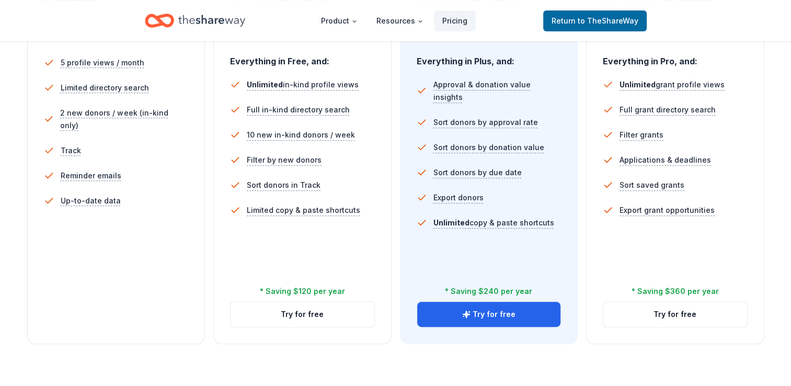
scroll to position [312, 0]
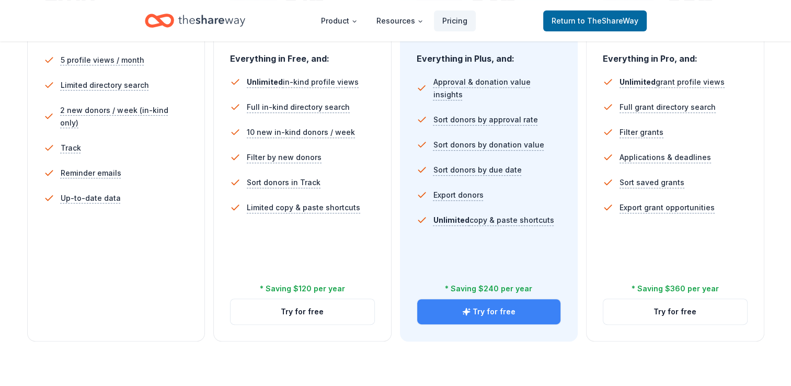
drag, startPoint x: 446, startPoint y: 305, endPoint x: 484, endPoint y: 316, distance: 40.4
click at [484, 316] on button "Try for free" at bounding box center [489, 311] width 144 height 25
click at [493, 307] on button "Try for free" at bounding box center [489, 311] width 144 height 25
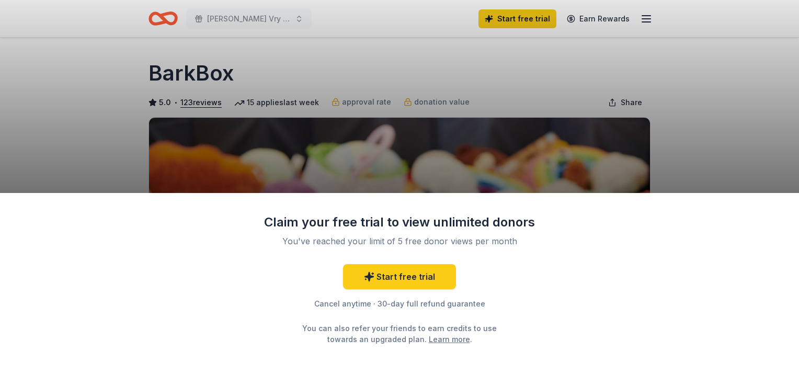
click at [707, 141] on div "Claim your free trial to view unlimited donors You've reached your limit of 5 f…" at bounding box center [399, 193] width 799 height 386
click at [438, 275] on link "Start free trial" at bounding box center [399, 276] width 113 height 25
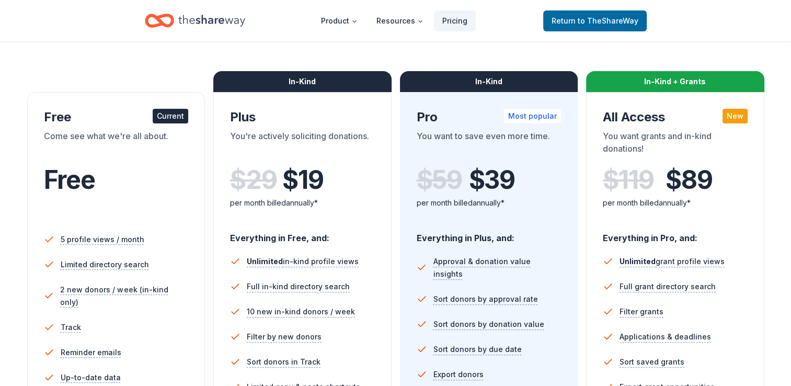
scroll to position [86, 0]
